Goal: Information Seeking & Learning: Find specific fact

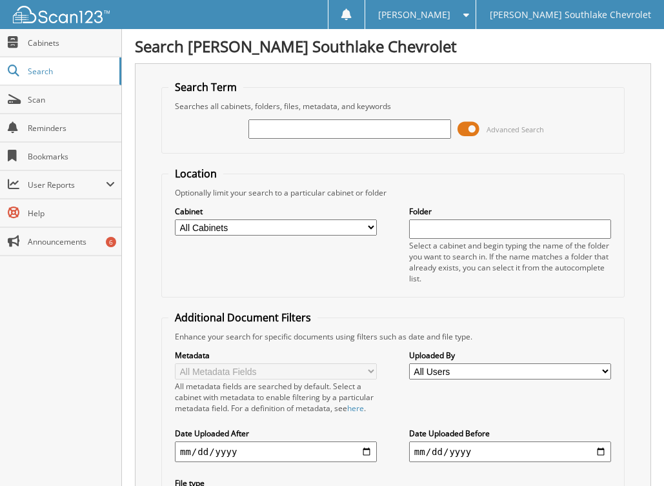
click at [265, 133] on input "text" at bounding box center [349, 128] width 202 height 19
type input "443383"
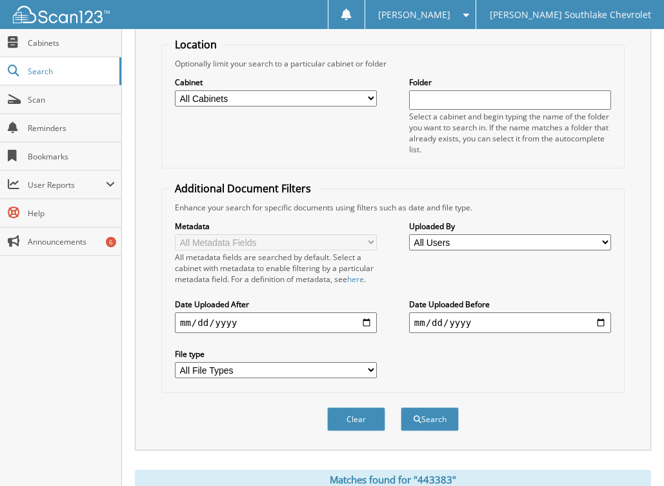
scroll to position [319, 0]
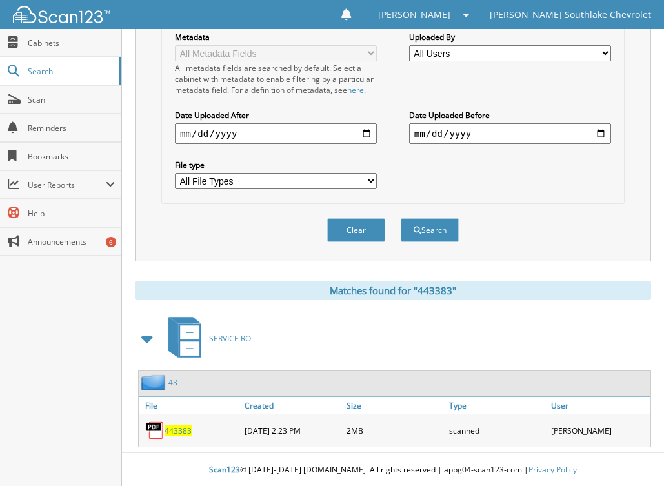
click at [174, 428] on span "443383" at bounding box center [178, 430] width 27 height 11
